Goal: Task Accomplishment & Management: Complete application form

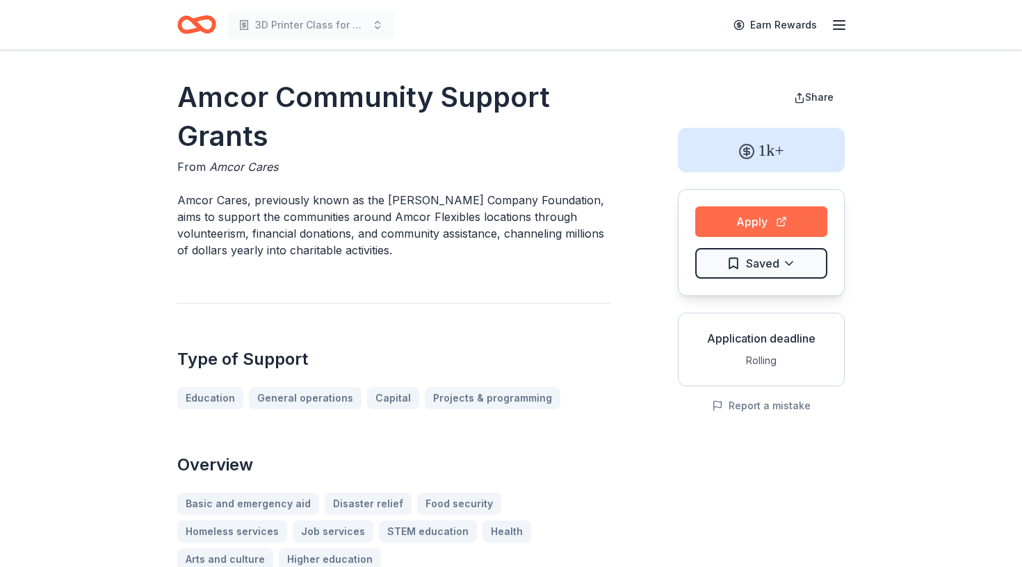
click at [787, 219] on button "Apply" at bounding box center [761, 221] width 132 height 31
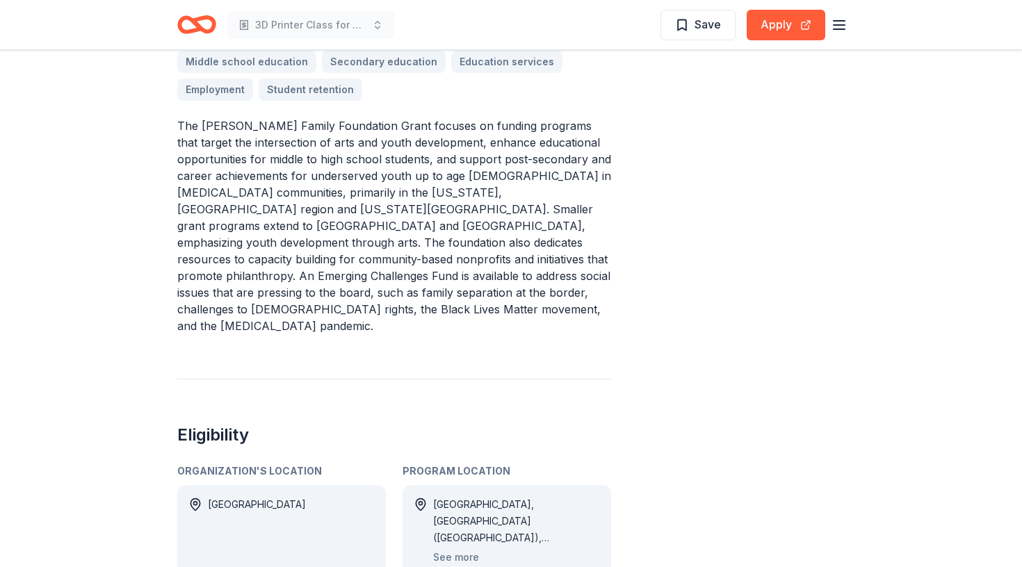
scroll to position [512, 0]
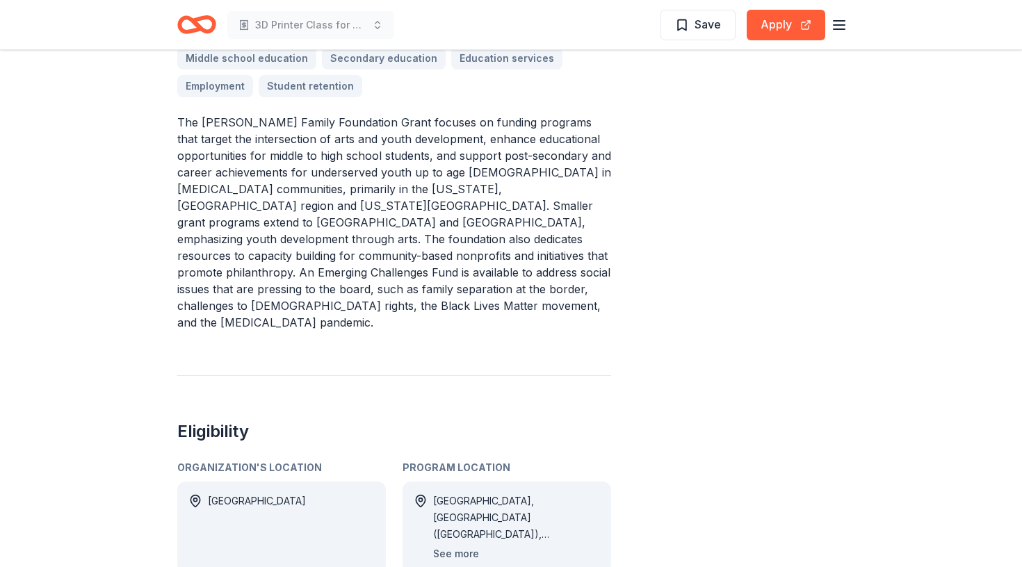
click at [471, 546] on button "See more" at bounding box center [456, 554] width 46 height 17
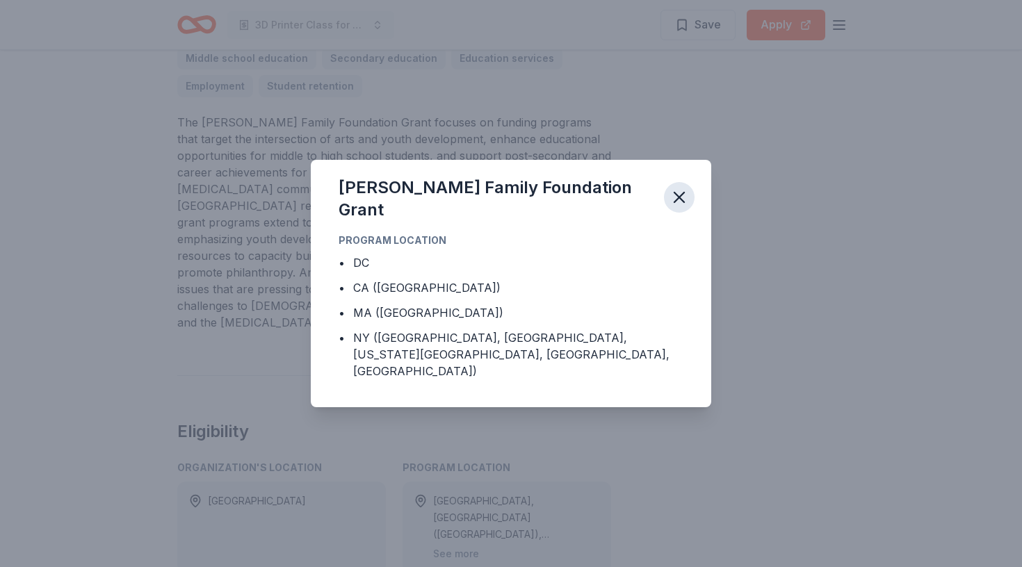
click at [681, 202] on icon "button" at bounding box center [679, 198] width 10 height 10
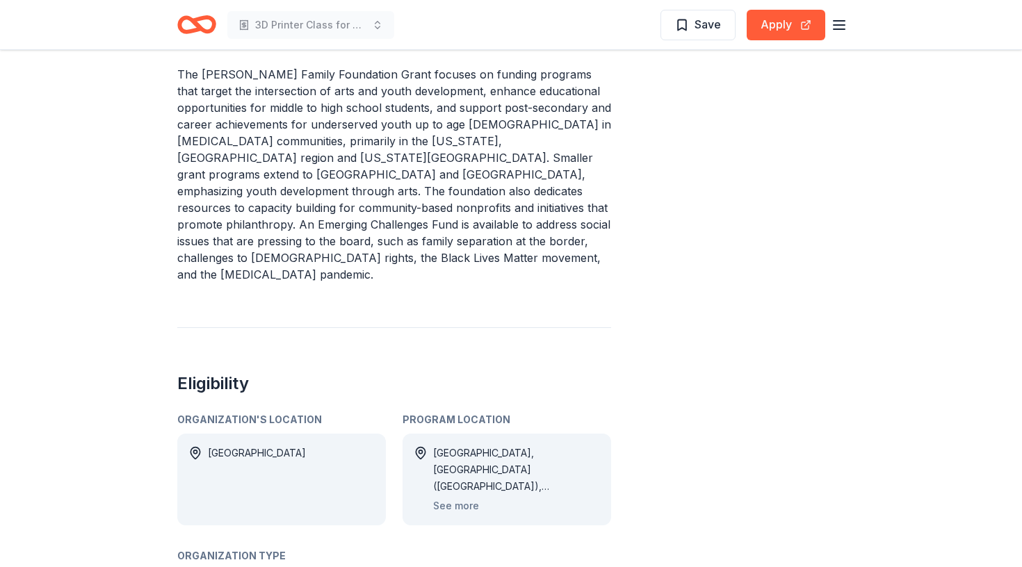
scroll to position [0, 0]
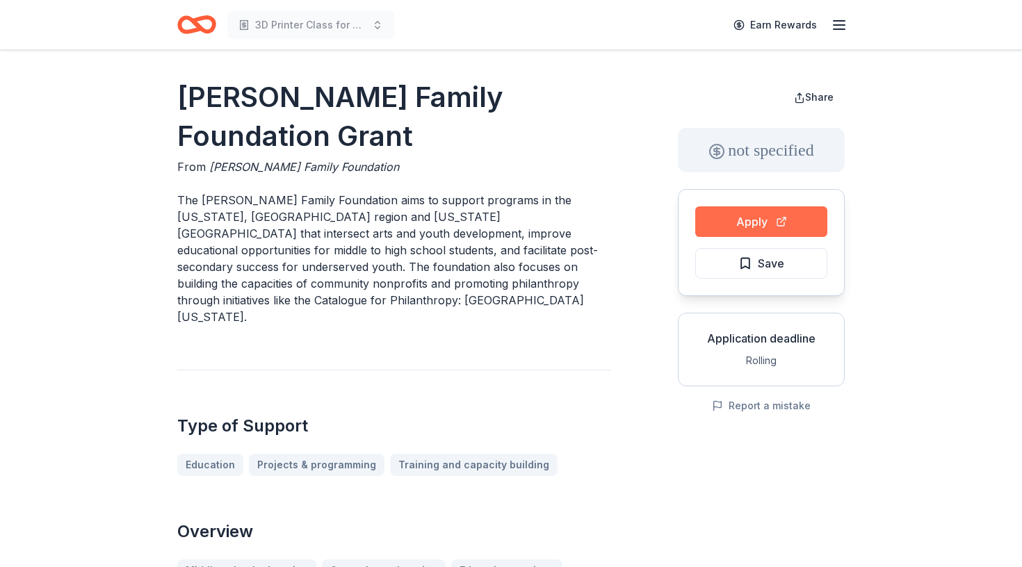
click at [729, 216] on button "Apply" at bounding box center [761, 221] width 132 height 31
